Goal: Transaction & Acquisition: Subscribe to service/newsletter

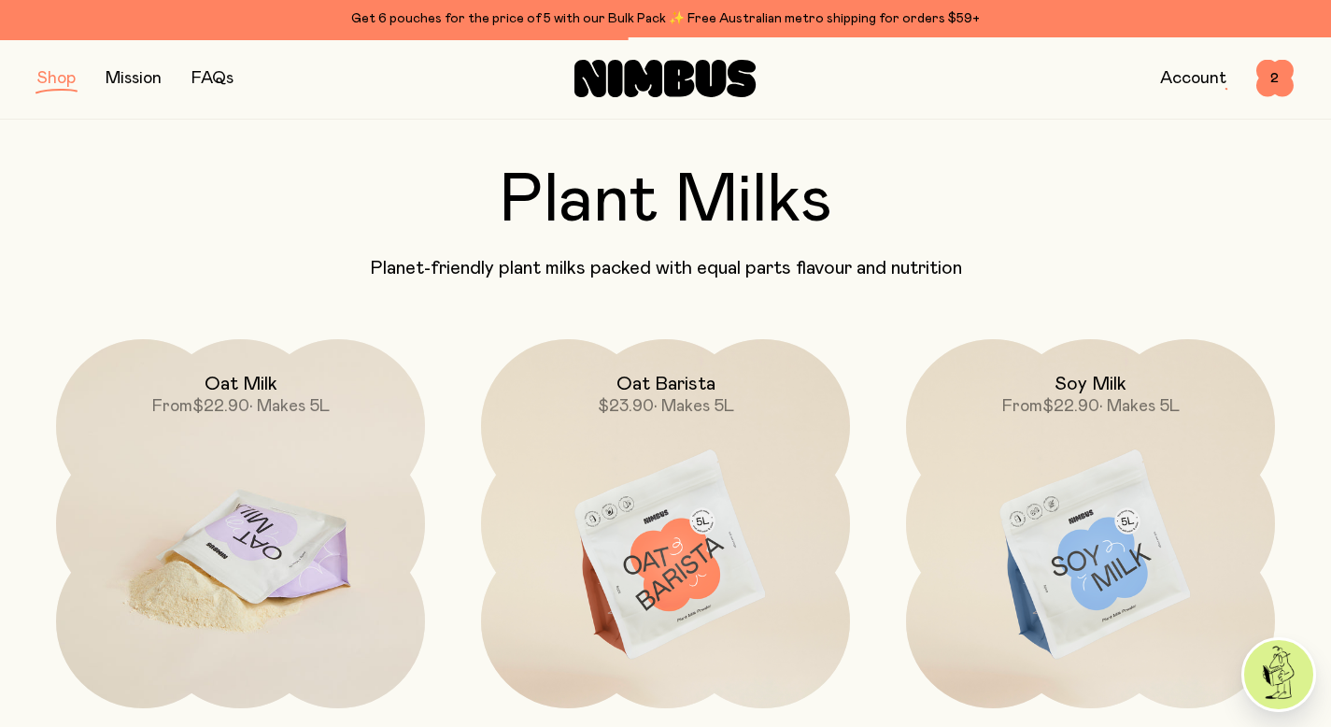
scroll to position [64, 0]
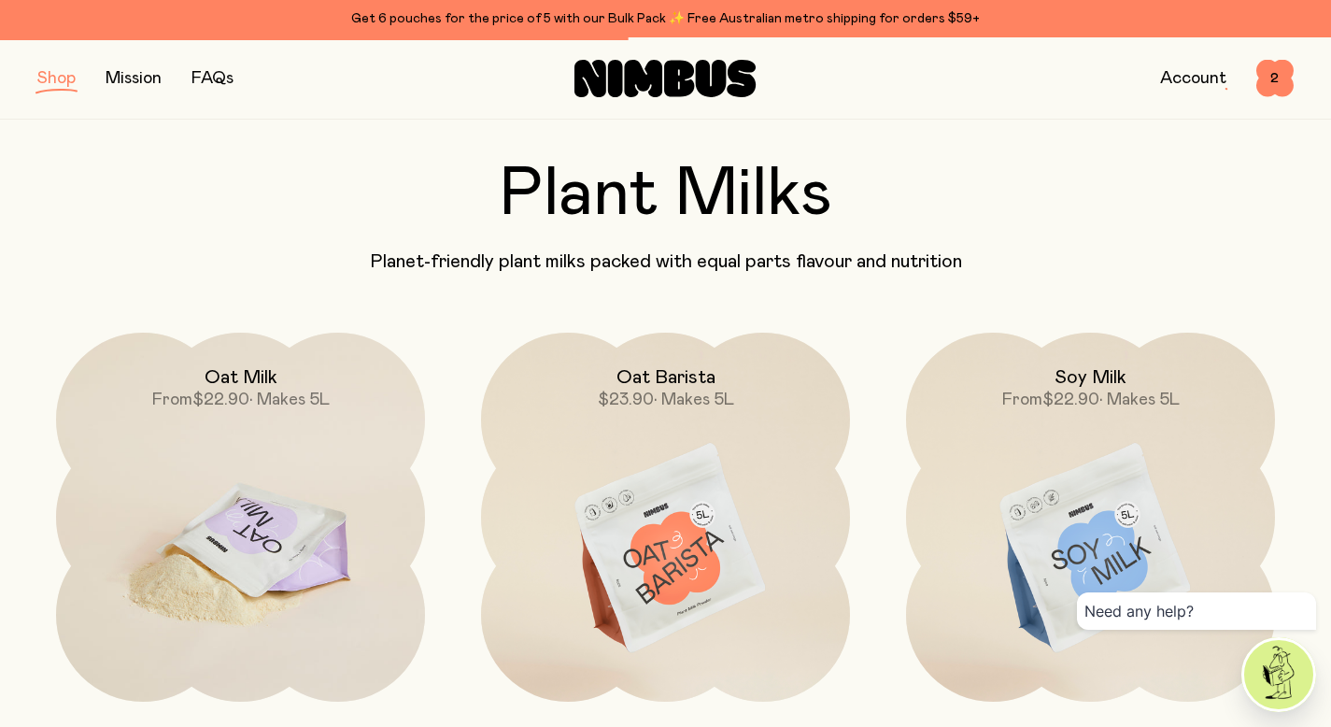
click at [272, 531] on img at bounding box center [240, 549] width 369 height 433
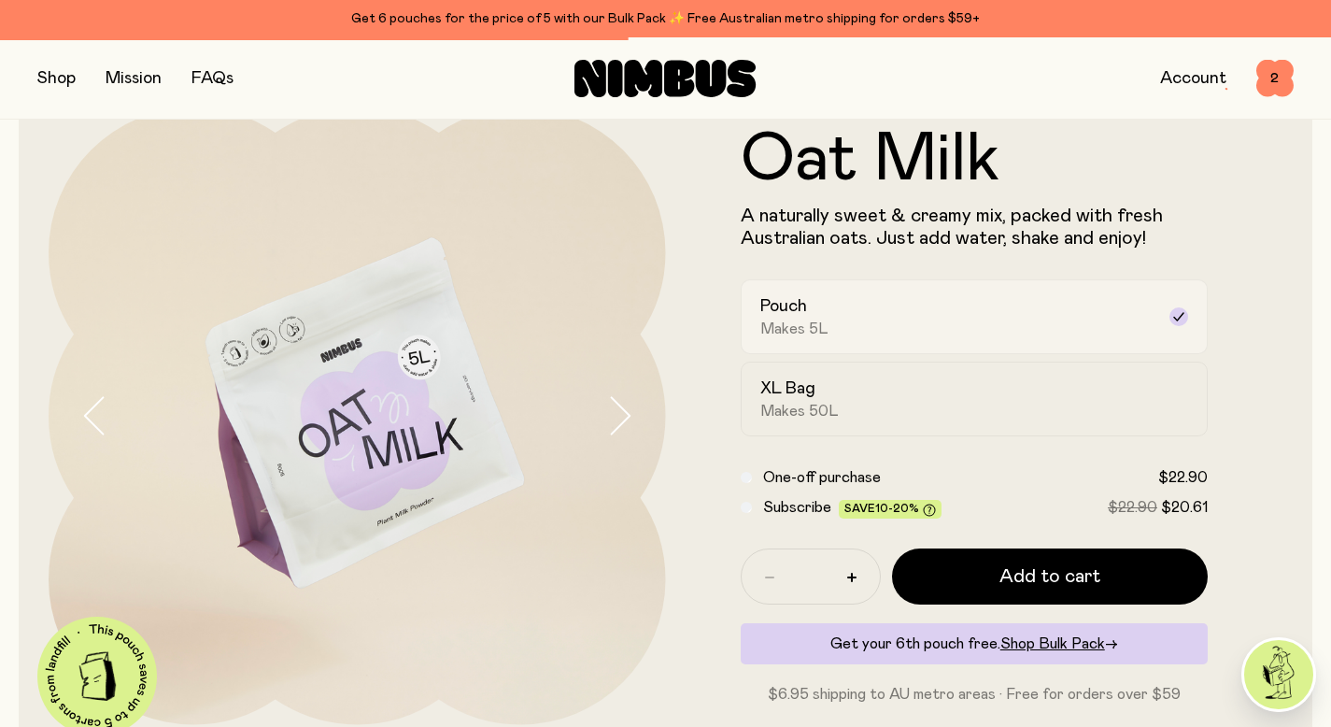
scroll to position [86, 0]
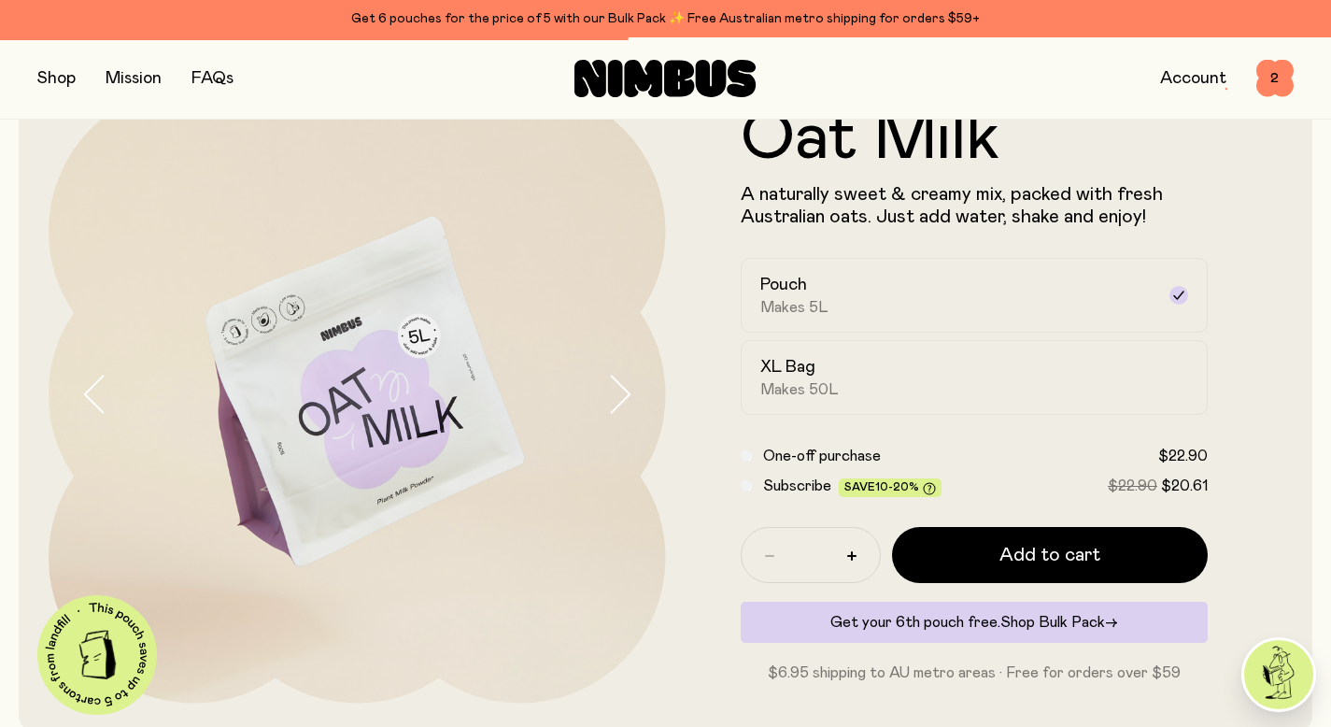
click at [1042, 625] on span "Shop Bulk Pack" at bounding box center [1053, 622] width 105 height 15
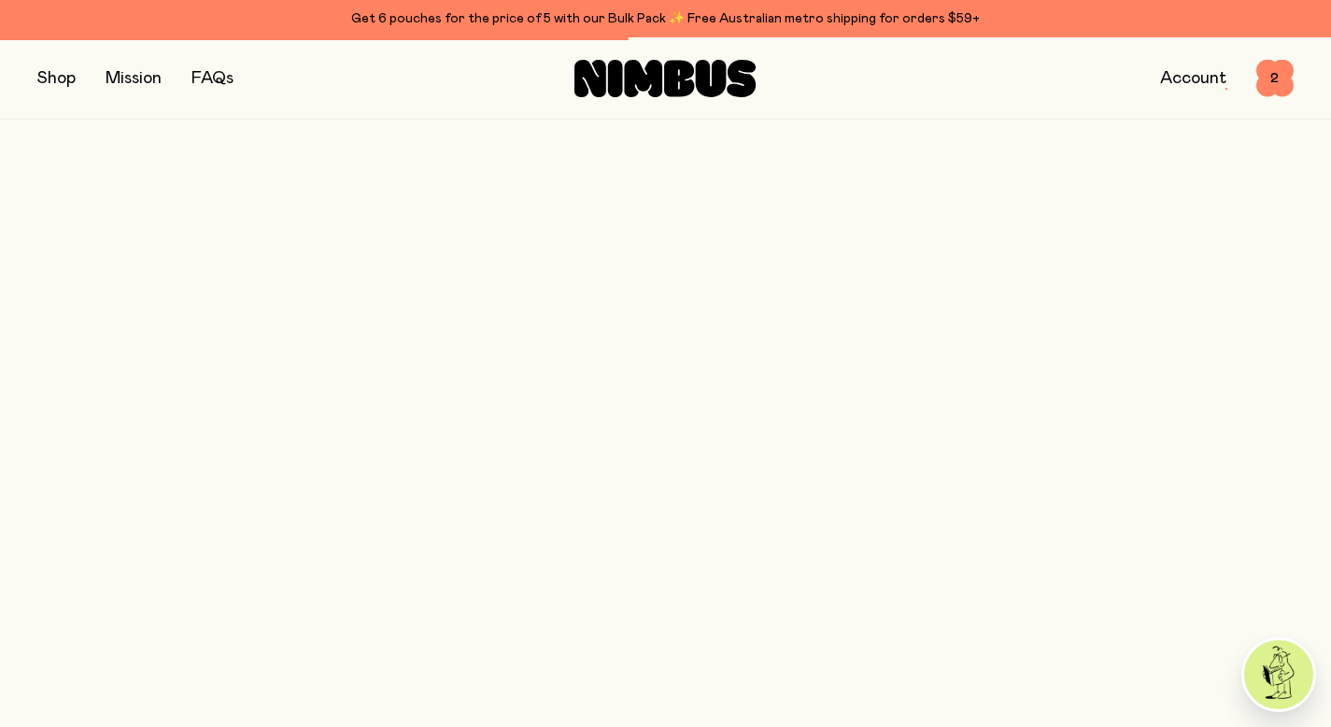
click at [1047, 619] on span "Shop Bulk Pack" at bounding box center [1053, 622] width 105 height 15
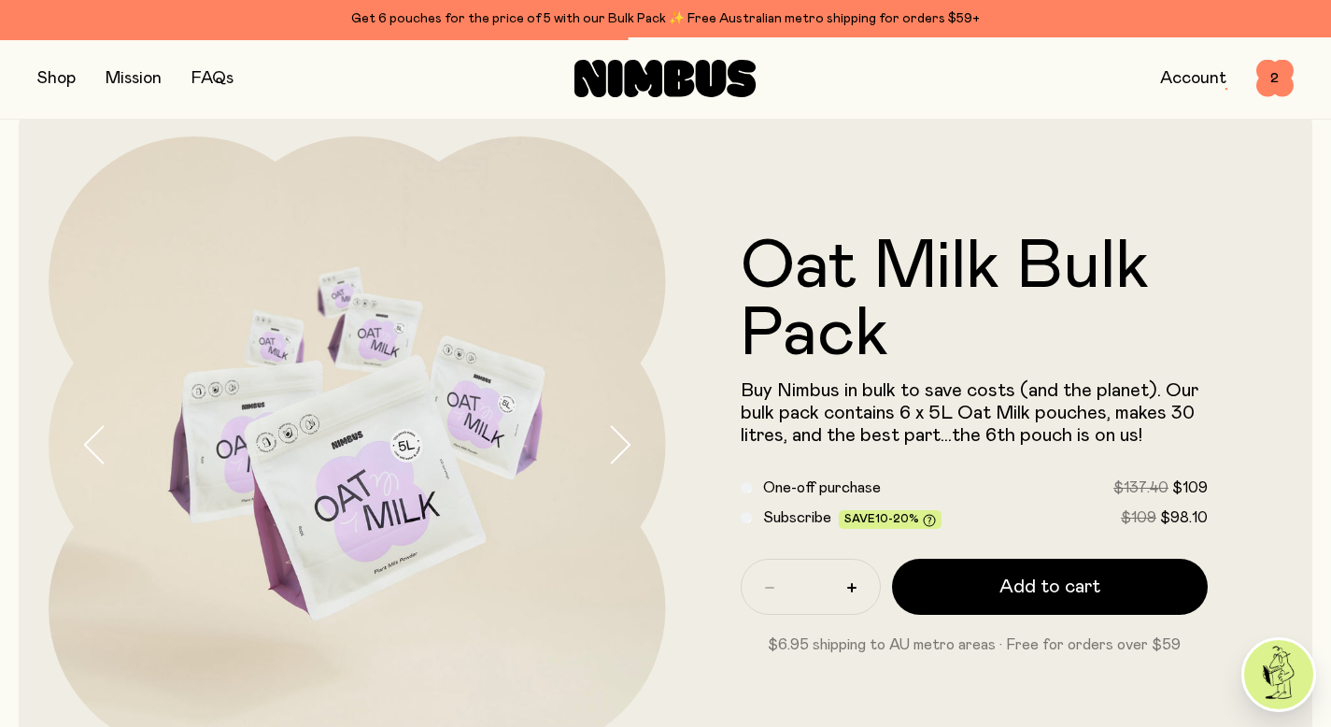
scroll to position [38, 0]
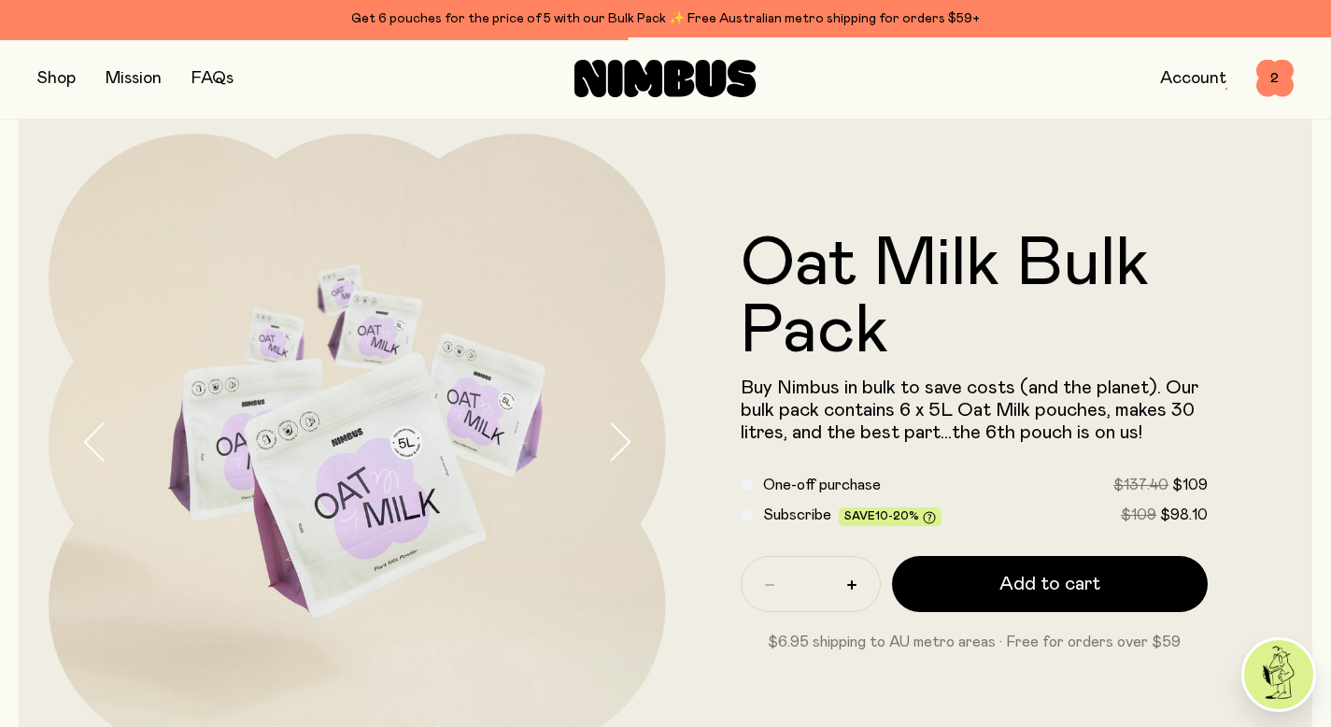
click at [760, 516] on div "Subscribe Save 10-20% $109 $98.10" at bounding box center [975, 515] width 468 height 22
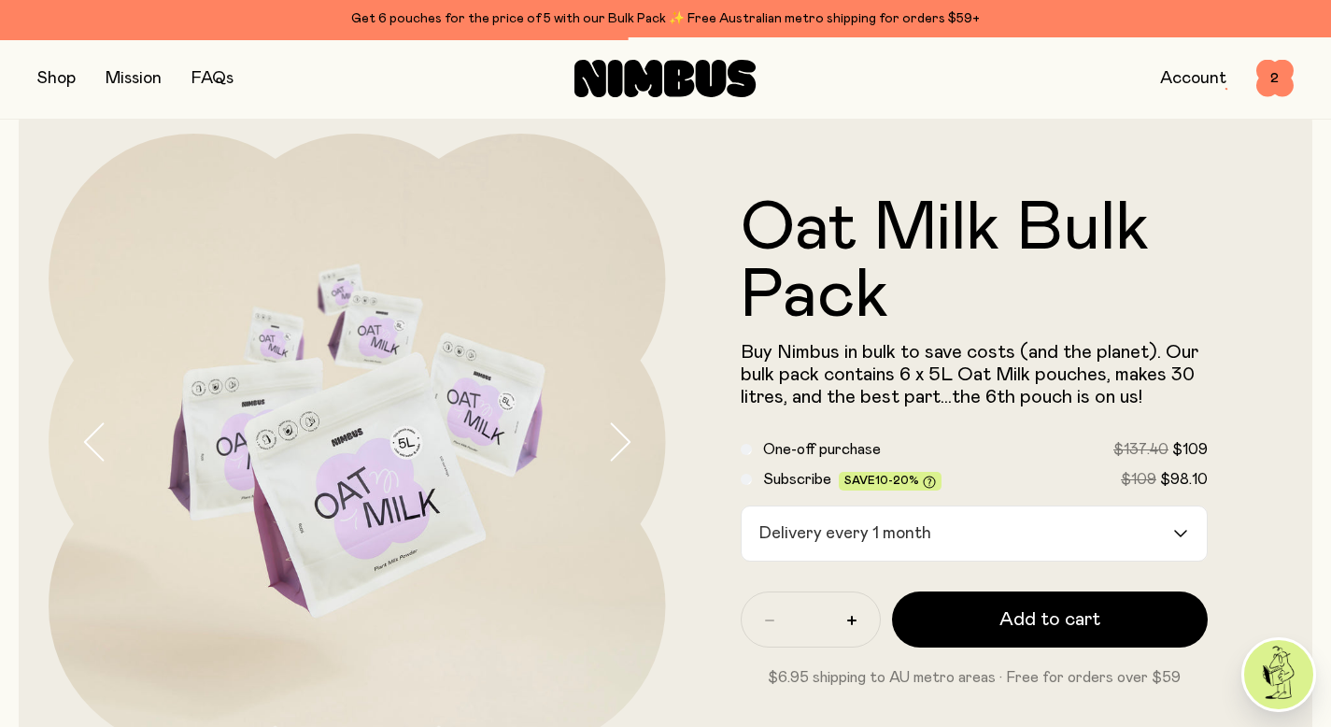
click at [936, 478] on label "Subscribe Save 10-20% $109 $98.10" at bounding box center [986, 479] width 446 height 22
click at [930, 479] on icon at bounding box center [929, 482] width 12 height 12
click at [928, 478] on icon at bounding box center [930, 481] width 4 height 6
click at [927, 479] on icon at bounding box center [929, 482] width 13 height 13
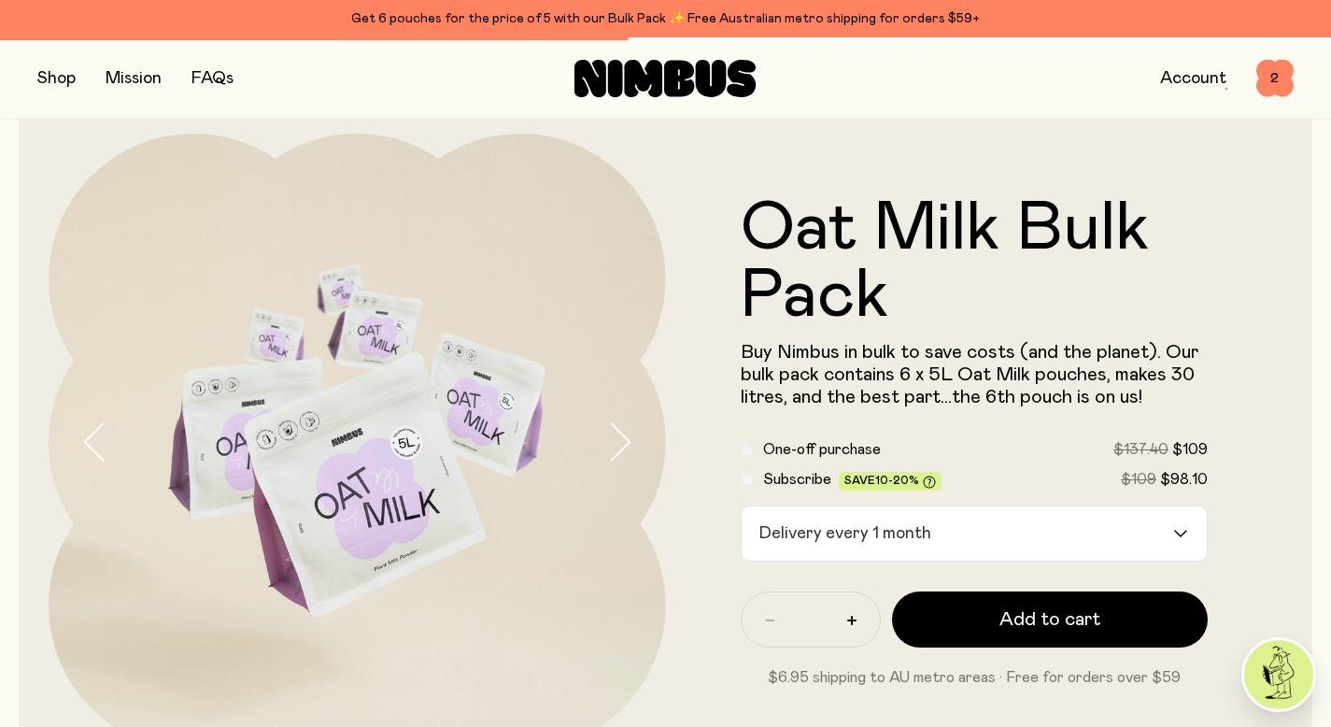
click at [929, 477] on icon at bounding box center [929, 482] width 13 height 13
click at [928, 478] on icon at bounding box center [930, 481] width 4 height 6
click at [900, 476] on span "10-20%" at bounding box center [897, 480] width 44 height 11
